Goal: Information Seeking & Learning: Learn about a topic

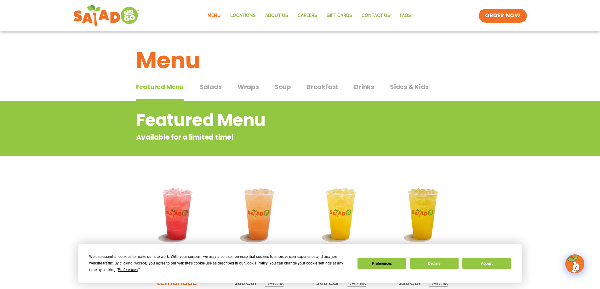
click at [210, 87] on span "Salads" at bounding box center [210, 86] width 22 height 9
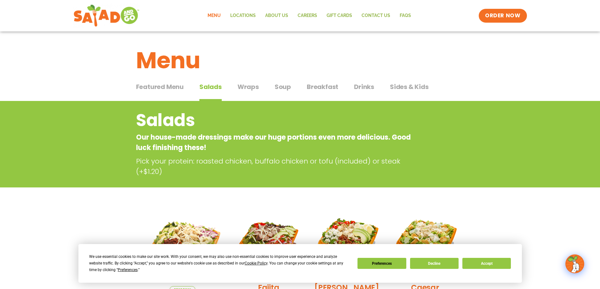
click at [356, 85] on span "Drinks" at bounding box center [364, 86] width 20 height 9
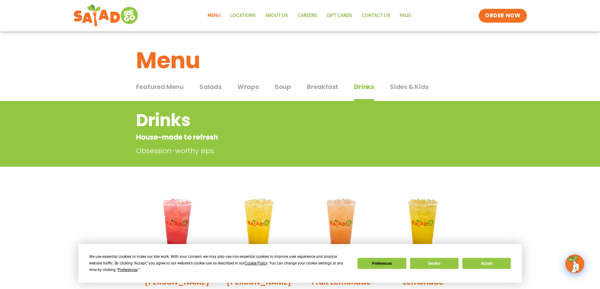
click at [255, 89] on span "Wraps" at bounding box center [248, 86] width 21 height 9
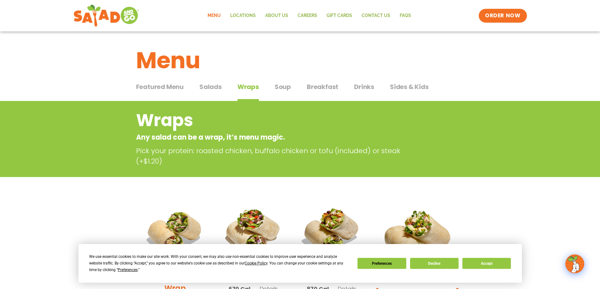
click at [205, 86] on span "Salads" at bounding box center [210, 86] width 22 height 9
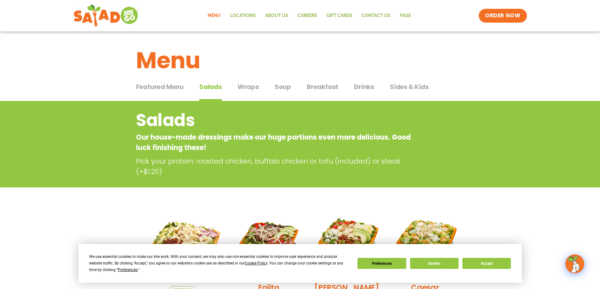
click at [208, 86] on span "Salads" at bounding box center [210, 86] width 22 height 9
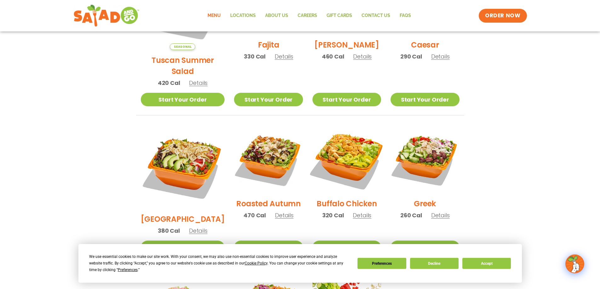
scroll to position [252, 0]
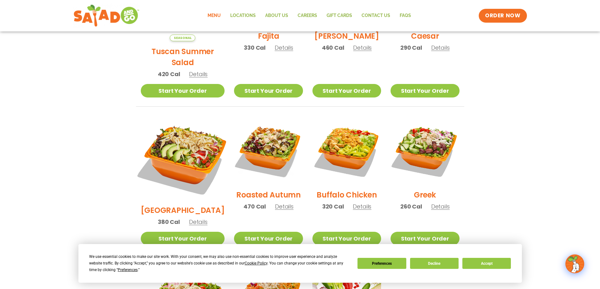
click at [187, 157] on img at bounding box center [182, 158] width 99 height 99
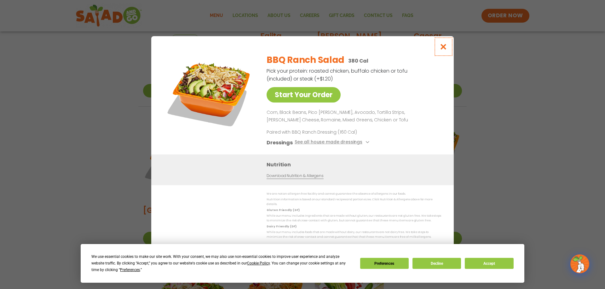
click at [440, 47] on icon "Close modal" at bounding box center [443, 46] width 8 height 7
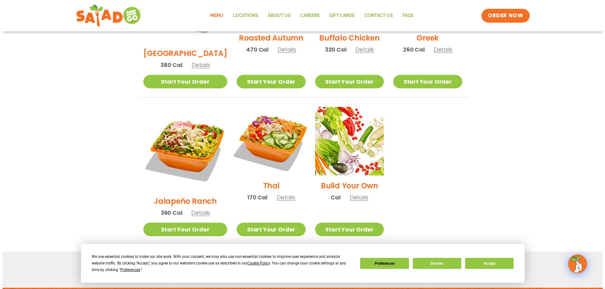
scroll to position [410, 0]
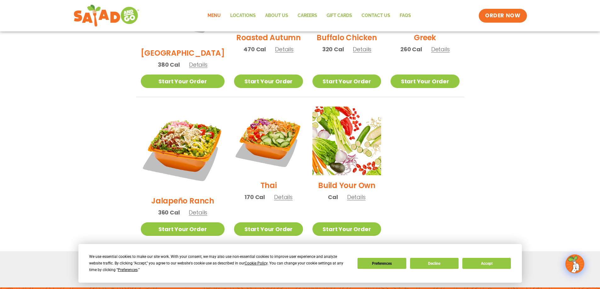
click at [180, 196] on h2 "Jalapeño Ranch" at bounding box center [182, 201] width 63 height 11
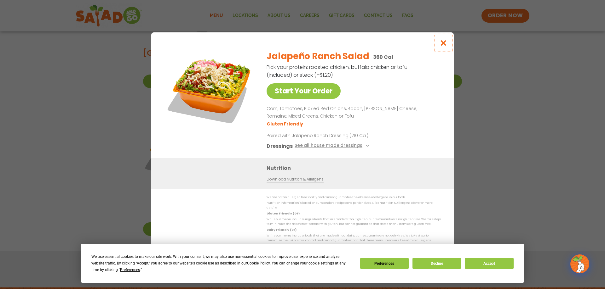
click at [445, 49] on button "Close modal" at bounding box center [443, 42] width 20 height 21
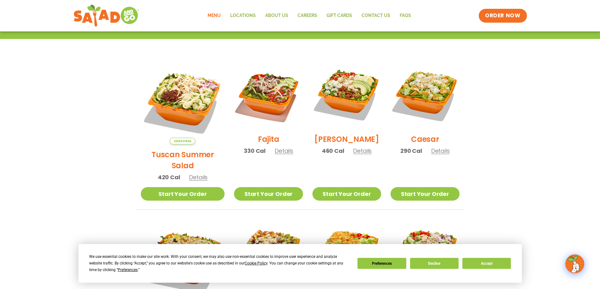
scroll to position [142, 0]
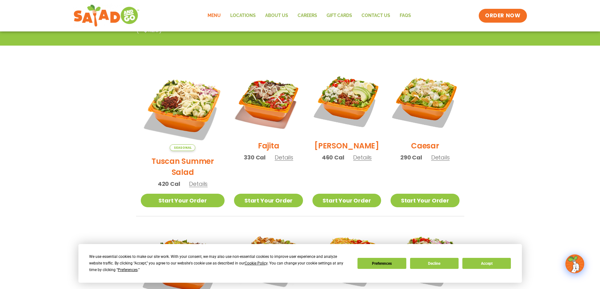
click at [340, 148] on h2 "[PERSON_NAME]" at bounding box center [346, 145] width 65 height 11
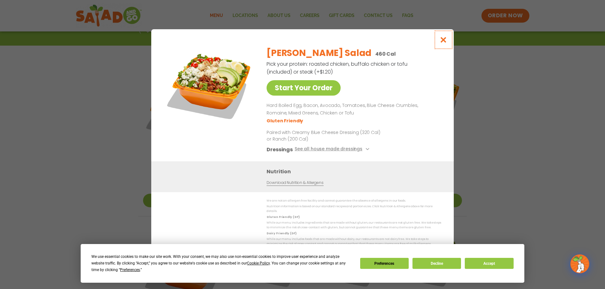
click at [445, 43] on icon "Close modal" at bounding box center [443, 40] width 8 height 7
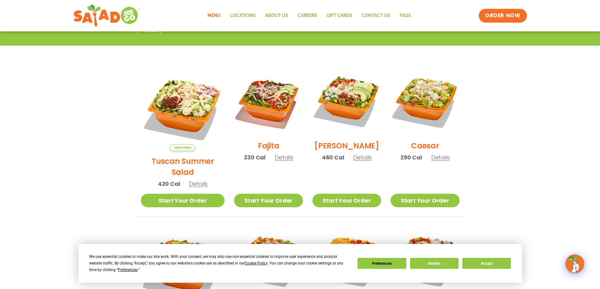
click at [170, 156] on h2 "Tuscan Summer Salad" at bounding box center [183, 167] width 84 height 22
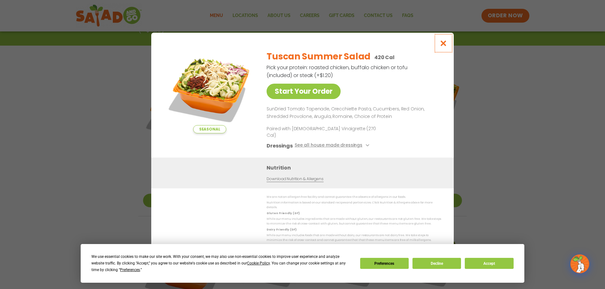
click at [443, 47] on icon "Close modal" at bounding box center [443, 43] width 8 height 7
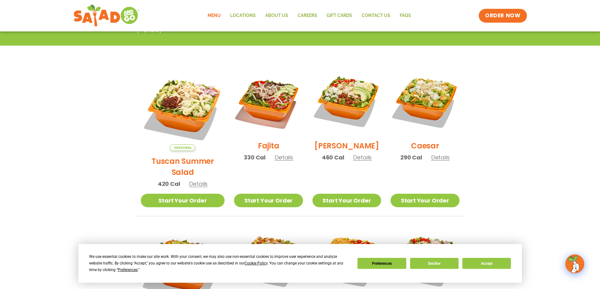
click at [263, 147] on h2 "Fajita" at bounding box center [268, 145] width 21 height 11
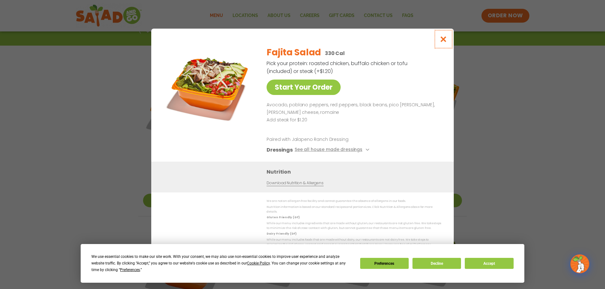
click at [441, 42] on icon "Close modal" at bounding box center [443, 39] width 8 height 7
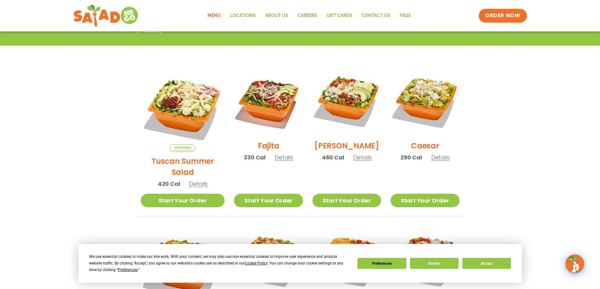
click at [341, 151] on h2 "[PERSON_NAME]" at bounding box center [346, 145] width 65 height 11
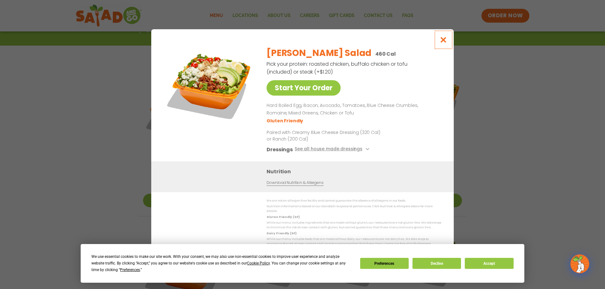
click at [444, 43] on icon "Close modal" at bounding box center [443, 40] width 8 height 7
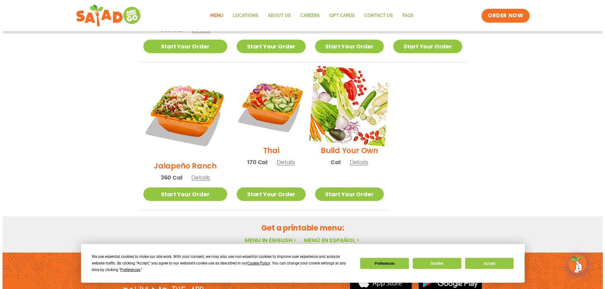
scroll to position [457, 0]
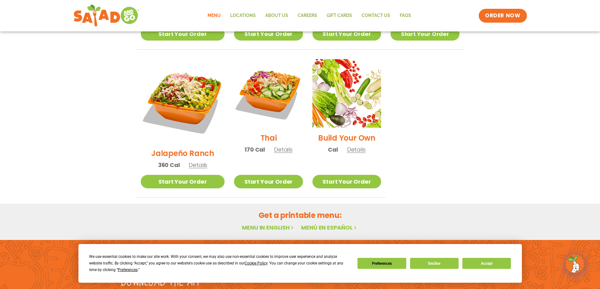
click at [207, 148] on h2 "Jalapeño Ranch" at bounding box center [182, 153] width 63 height 11
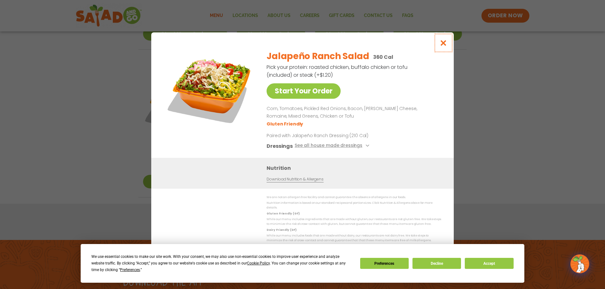
click at [440, 44] on icon "Close modal" at bounding box center [443, 43] width 8 height 7
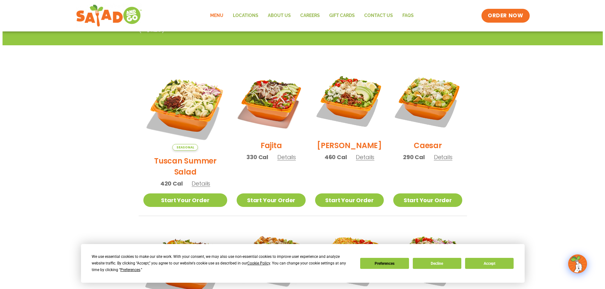
scroll to position [142, 0]
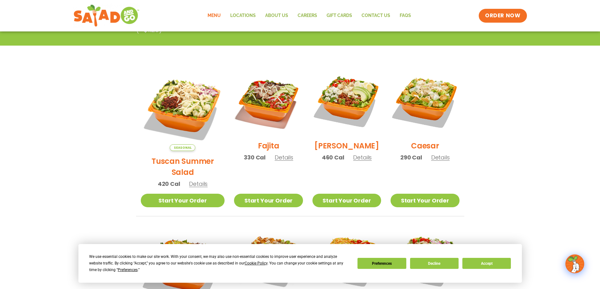
click at [340, 147] on h2 "[PERSON_NAME]" at bounding box center [346, 145] width 65 height 11
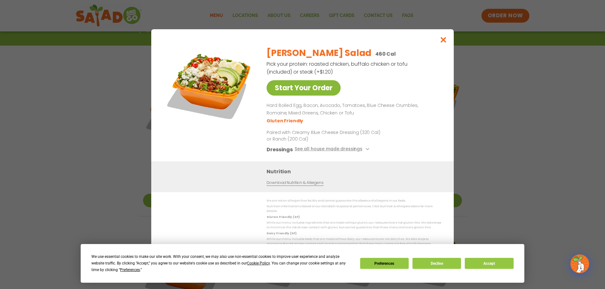
click at [328, 94] on link "Start Your Order" at bounding box center [303, 87] width 74 height 15
